Goal: Task Accomplishment & Management: Manage account settings

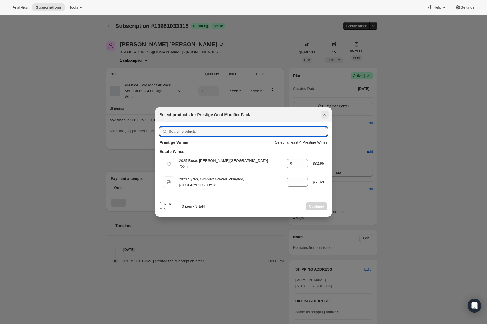
click at [323, 114] on icon "Close" at bounding box center [325, 115] width 6 height 6
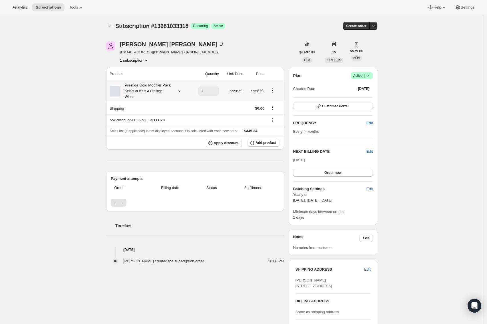
click at [180, 92] on icon at bounding box center [179, 90] width 2 height 1
click at [145, 134] on span "Edit box" at bounding box center [145, 135] width 13 height 5
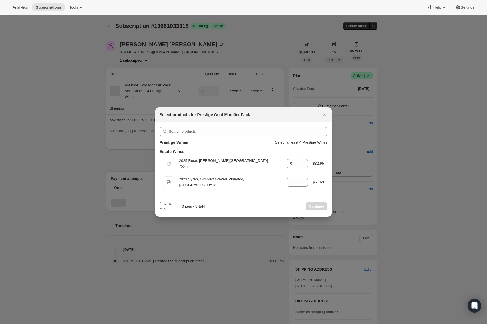
click at [304, 141] on p "Select at least 4 Prestige Wines" at bounding box center [301, 143] width 53 height 6
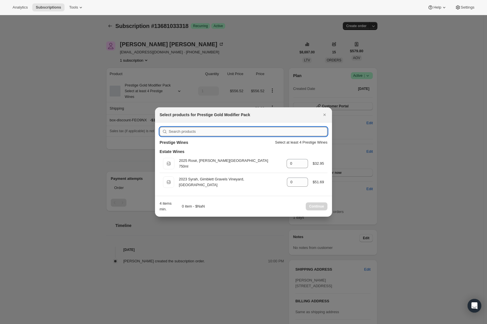
click at [179, 129] on input ":r1st:" at bounding box center [248, 131] width 159 height 9
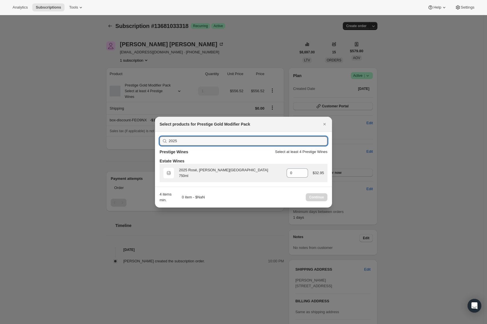
type input "2025"
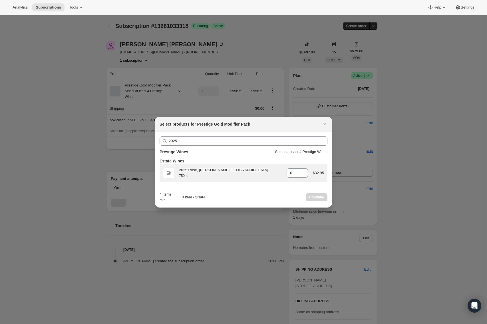
click at [218, 169] on div "2025 Rosé, [PERSON_NAME][GEOGRAPHIC_DATA]" at bounding box center [230, 170] width 103 height 6
click at [304, 171] on icon ":r1st:" at bounding box center [304, 171] width 6 height 6
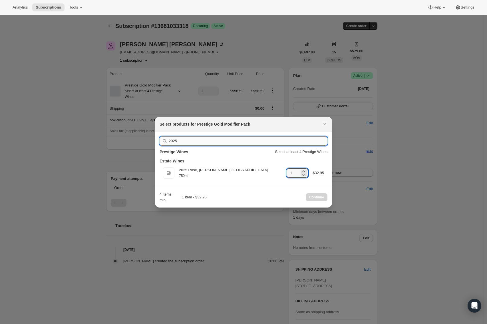
click at [191, 141] on input "2025" at bounding box center [248, 140] width 159 height 9
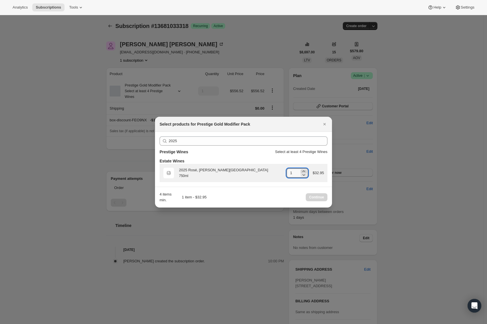
click at [302, 170] on icon ":r1st:" at bounding box center [303, 170] width 3 height 1
type input "2"
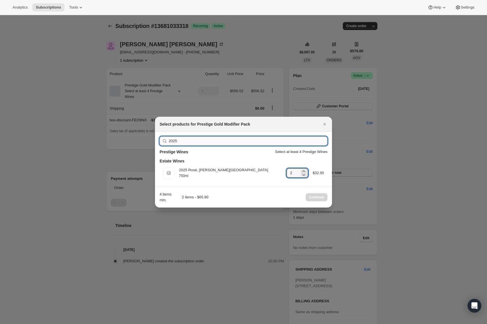
click at [176, 140] on input "2025" at bounding box center [248, 140] width 159 height 9
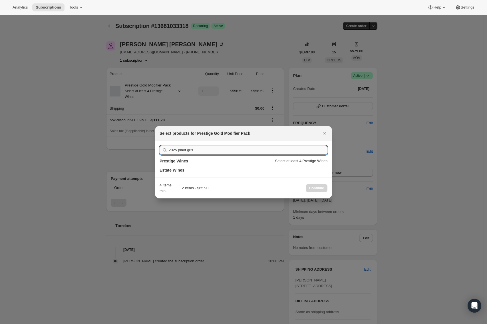
drag, startPoint x: 200, startPoint y: 149, endPoint x: 179, endPoint y: 150, distance: 21.4
click at [179, 150] on input "2025 pinot gris" at bounding box center [248, 150] width 159 height 9
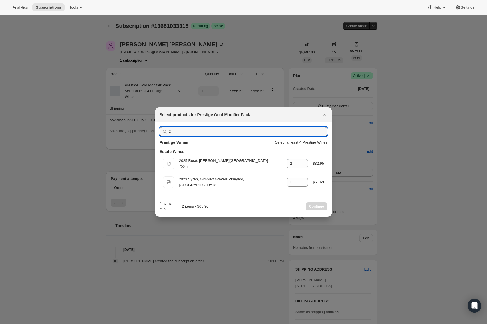
type input "2"
click at [172, 143] on h3 "Prestige Wines" at bounding box center [174, 143] width 29 height 6
drag, startPoint x: 178, startPoint y: 132, endPoint x: 164, endPoint y: 132, distance: 14.3
click at [164, 132] on div "2" at bounding box center [244, 131] width 168 height 9
click at [324, 113] on icon "Close" at bounding box center [325, 115] width 6 height 6
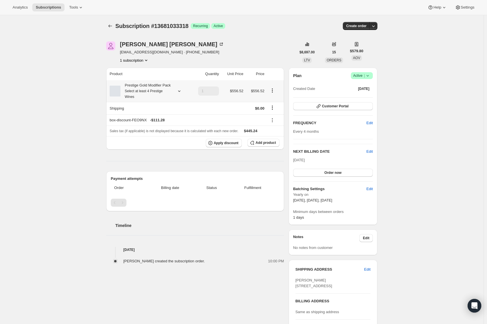
click at [181, 93] on icon at bounding box center [179, 91] width 6 height 6
click at [150, 134] on span "Edit box" at bounding box center [145, 135] width 13 height 5
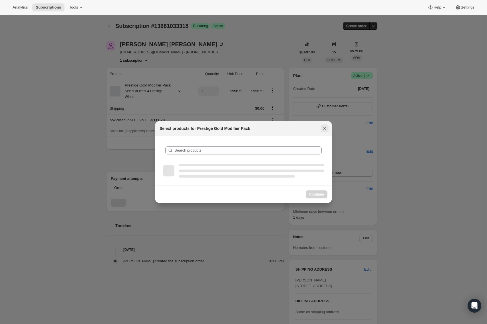
click at [324, 128] on icon "Close" at bounding box center [325, 129] width 6 height 6
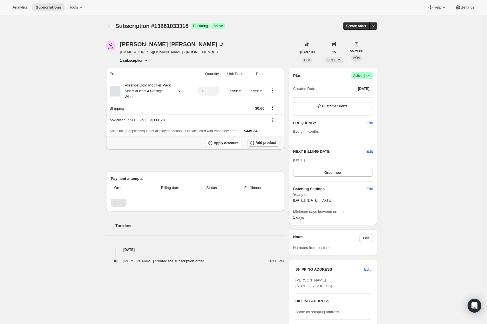
click at [265, 145] on span "Add product" at bounding box center [265, 142] width 20 height 5
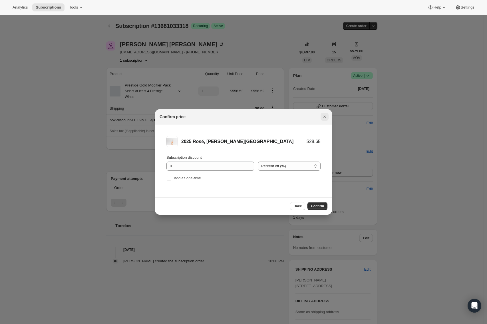
click at [324, 117] on icon "Close" at bounding box center [325, 117] width 6 height 6
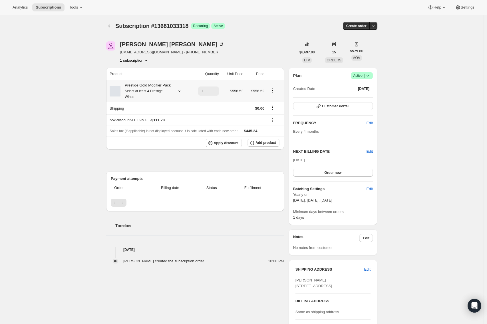
click at [150, 97] on small "Select at least 4 Prestige Wines" at bounding box center [144, 94] width 38 height 10
click at [129, 96] on small "Select at least 4 Prestige Wines" at bounding box center [144, 94] width 38 height 10
click at [138, 96] on small "Select at least 4 Prestige Wines" at bounding box center [144, 94] width 38 height 10
click at [147, 136] on span "Edit box" at bounding box center [145, 135] width 13 height 5
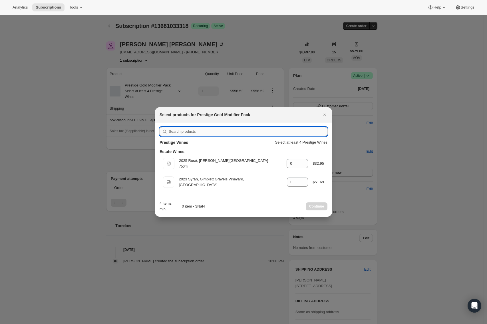
click at [189, 131] on input ":r1uc:" at bounding box center [248, 131] width 159 height 9
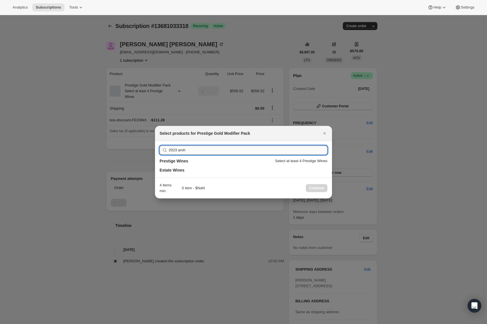
type input "2023 aroha"
drag, startPoint x: 200, startPoint y: 150, endPoint x: 159, endPoint y: 150, distance: 40.8
click at [159, 150] on div "2023 aroha Prestige Wines Select at least 4 Prestige Wines Estate Wines" at bounding box center [243, 159] width 177 height 37
type input "a"
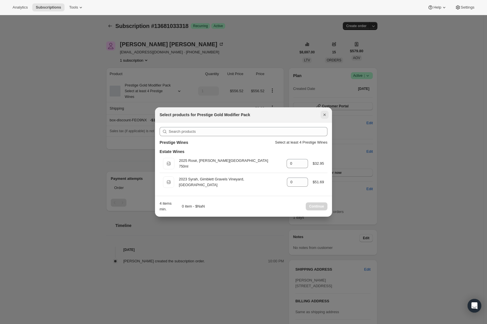
click at [325, 113] on icon "Close" at bounding box center [325, 115] width 6 height 6
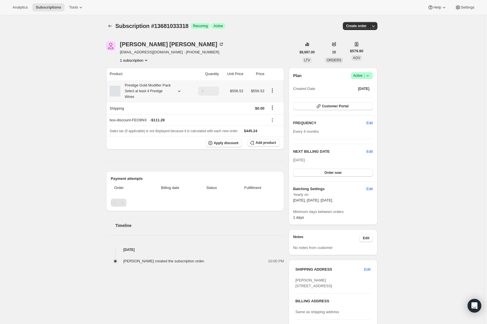
click at [275, 93] on icon "Product actions" at bounding box center [272, 91] width 6 height 6
click at [274, 104] on span "Edit box" at bounding box center [273, 104] width 13 height 4
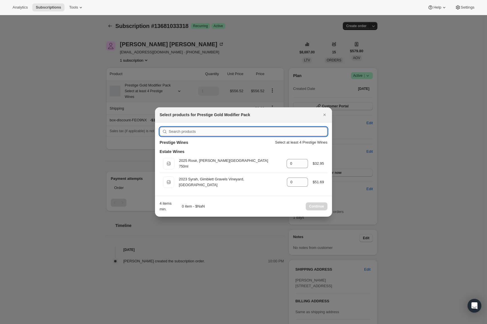
click at [186, 133] on input ":r1v0:" at bounding box center [248, 131] width 159 height 9
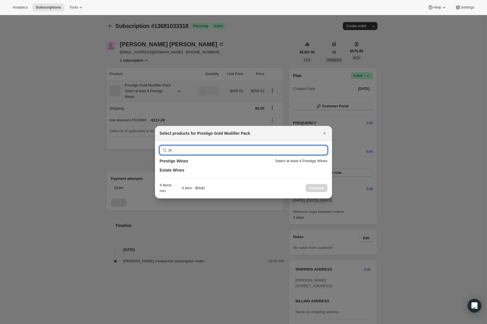
type input "p"
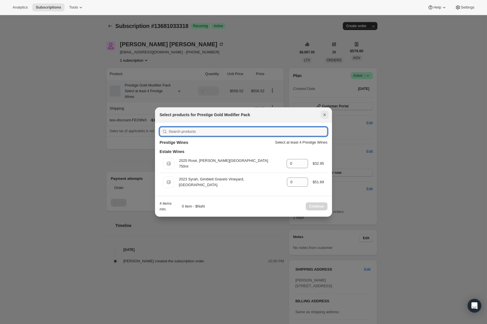
click at [326, 115] on icon "Close" at bounding box center [325, 115] width 6 height 6
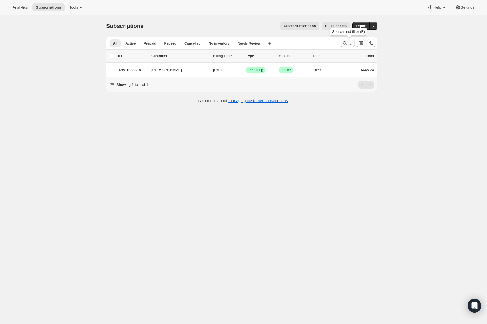
click at [347, 42] on icon "Search and filter results" at bounding box center [345, 43] width 6 height 6
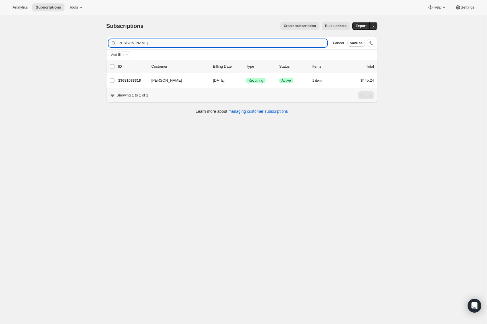
click at [134, 44] on input "[PERSON_NAME]" at bounding box center [222, 43] width 209 height 8
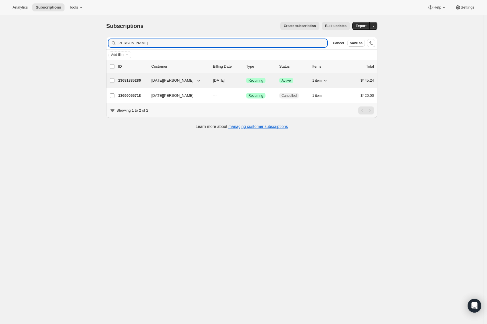
type input "[PERSON_NAME]"
click at [135, 80] on p "13681885286" at bounding box center [132, 81] width 29 height 6
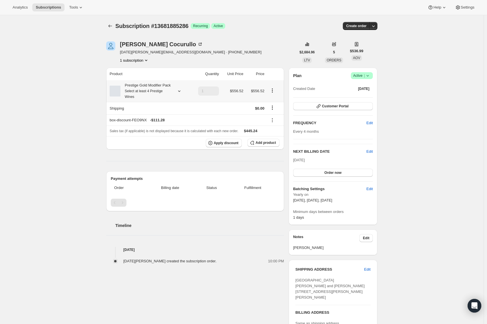
click at [181, 94] on icon at bounding box center [179, 91] width 6 height 6
click at [147, 136] on span "Edit box" at bounding box center [145, 135] width 13 height 5
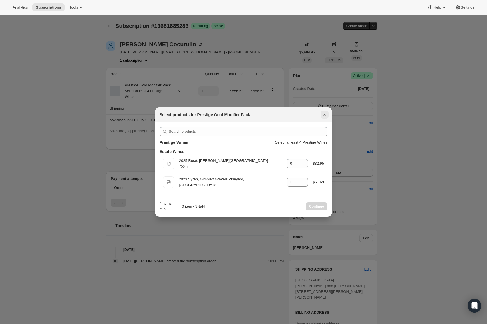
click at [323, 113] on icon "Close" at bounding box center [325, 115] width 6 height 6
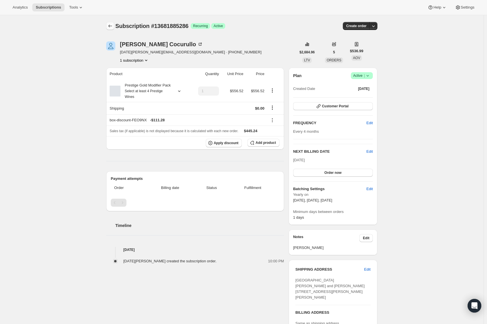
click at [111, 25] on icon "Subscriptions" at bounding box center [110, 26] width 4 height 3
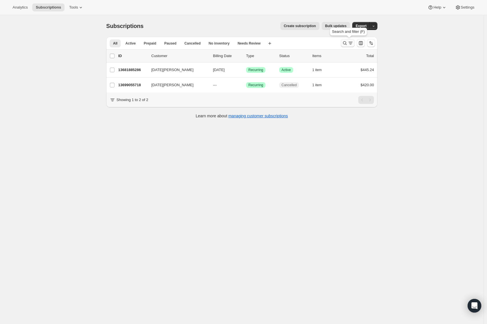
click at [346, 43] on icon "Search and filter results" at bounding box center [345, 43] width 6 height 6
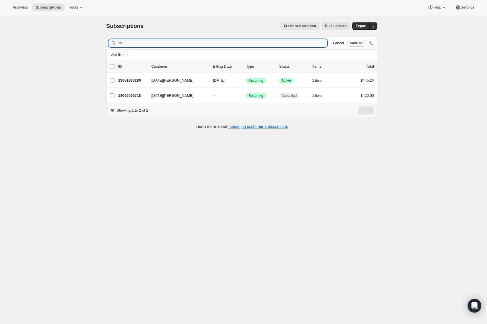
type input "n"
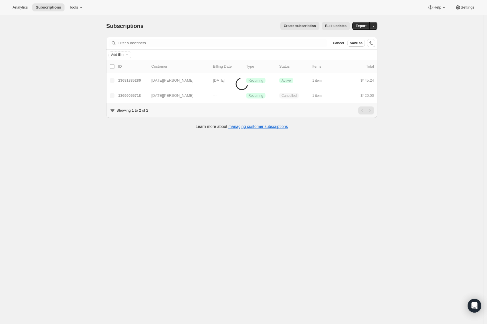
click at [52, 45] on div "Subscriptions. This page is ready Subscriptions Create subscription Bulk update…" at bounding box center [241, 177] width 483 height 324
